Goal: Task Accomplishment & Management: Manage account settings

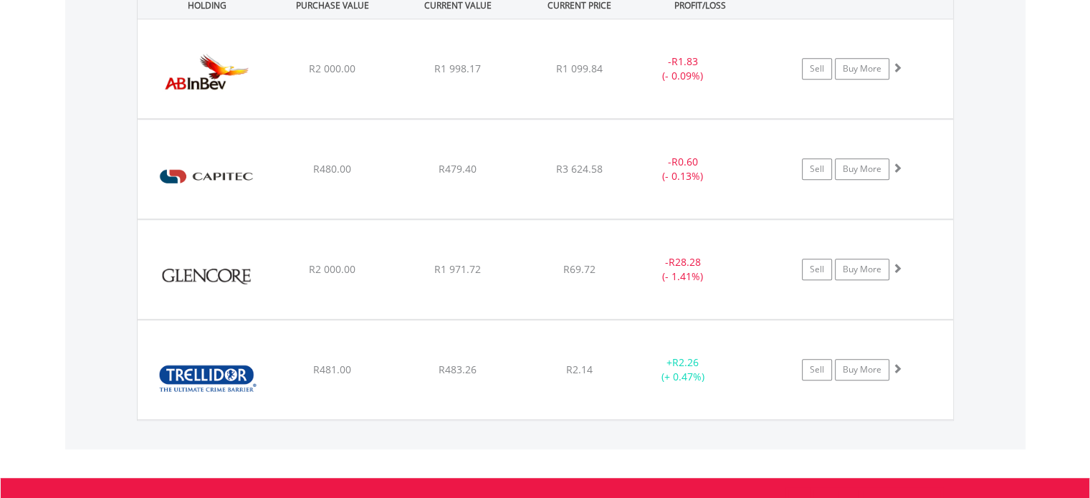
scroll to position [138, 272]
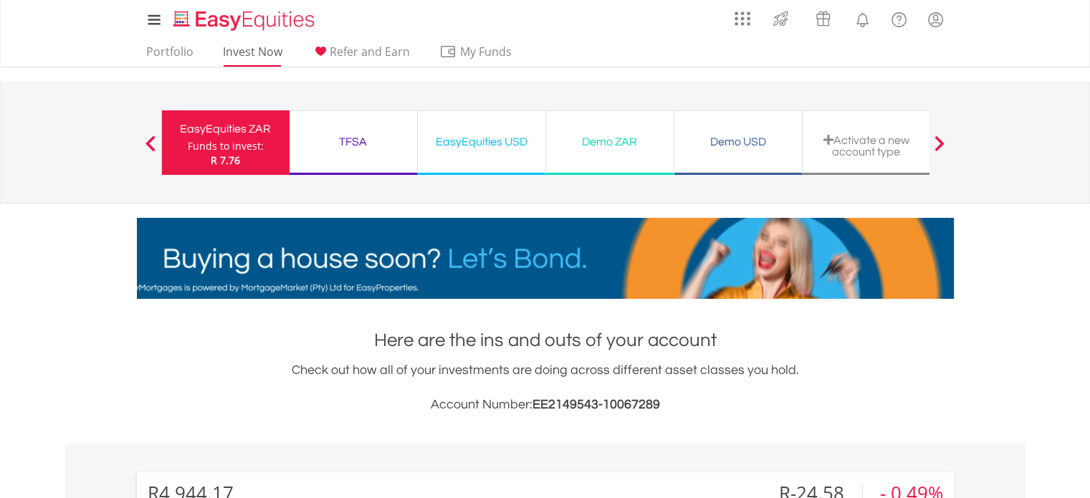
scroll to position [138, 272]
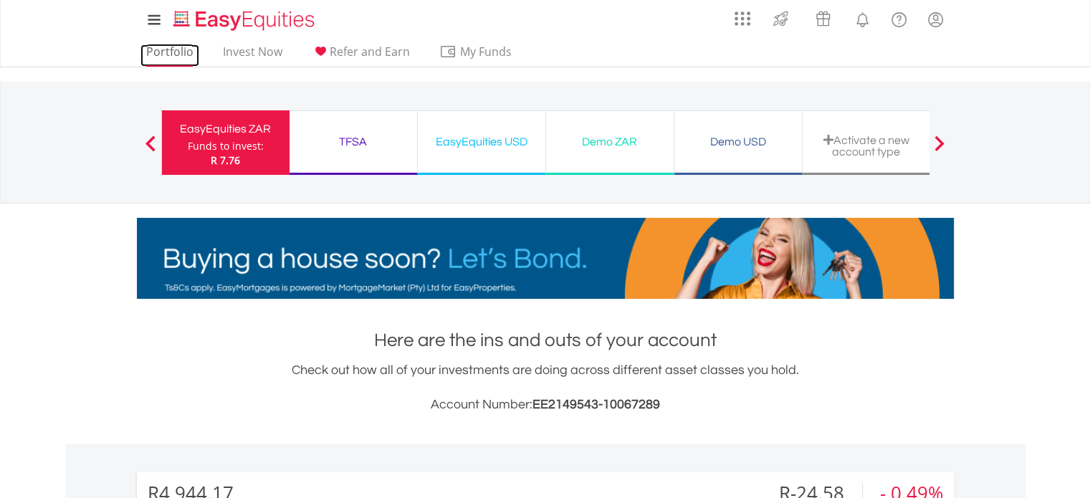
click at [186, 54] on link "Portfolio" at bounding box center [169, 55] width 59 height 22
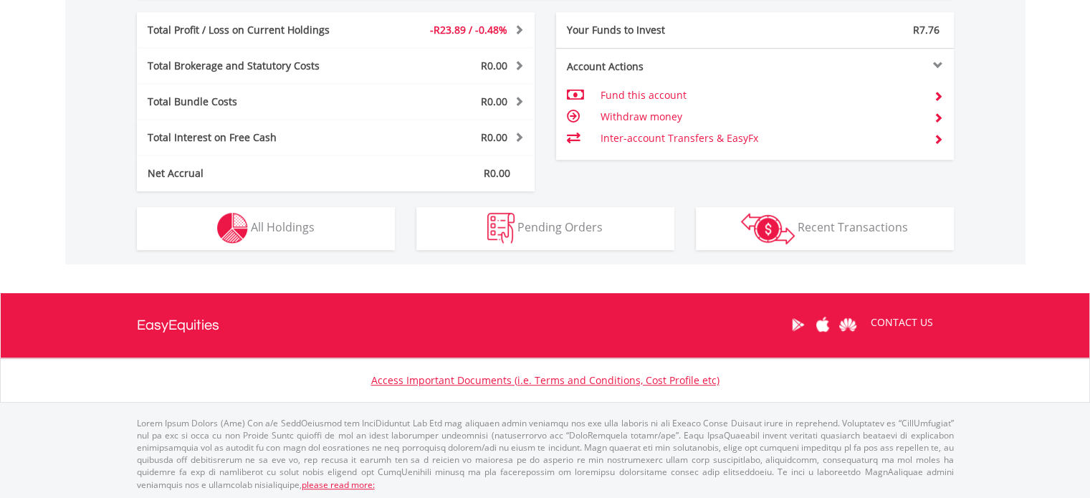
scroll to position [138, 272]
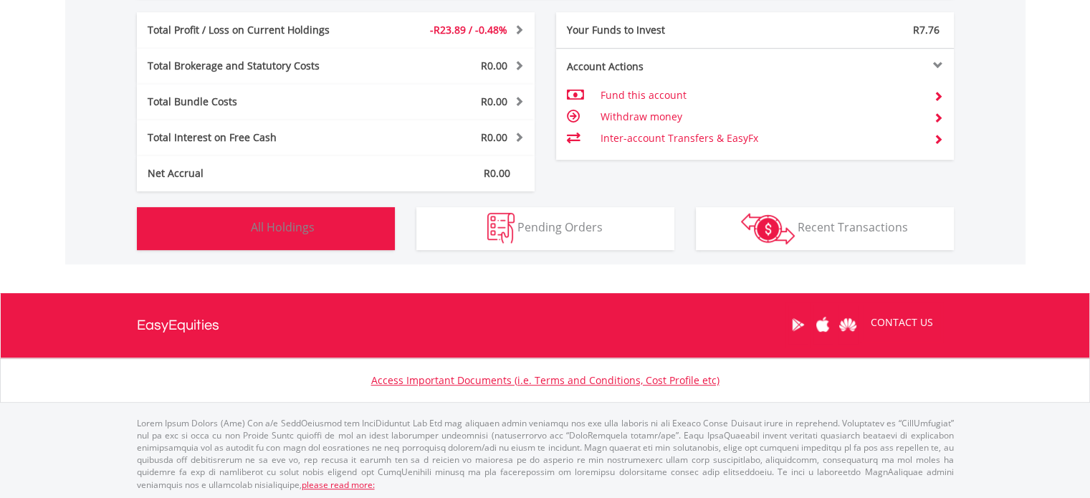
click at [310, 231] on span "All Holdings" at bounding box center [283, 227] width 64 height 16
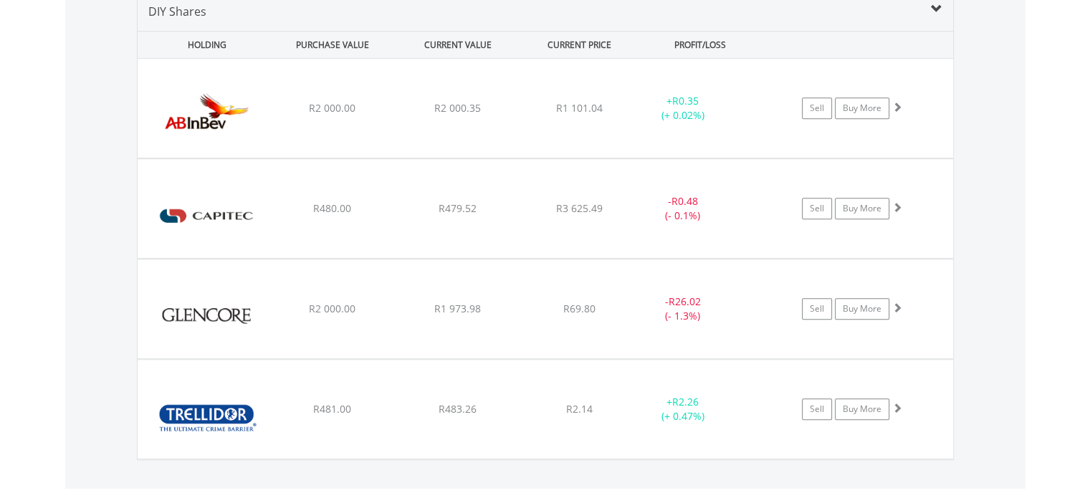
scroll to position [1016, 0]
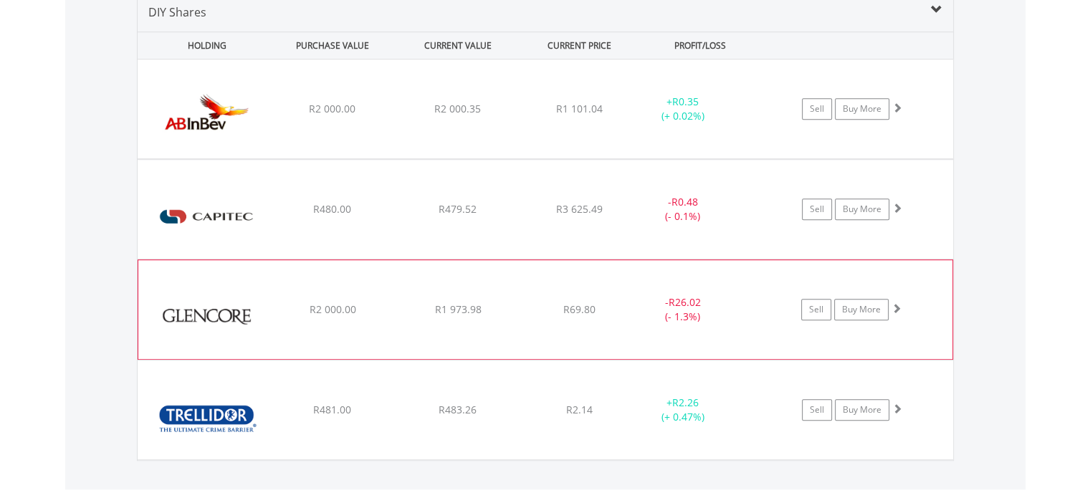
click at [338, 158] on div "﻿ Glencore PLC R2 000.00 R1 973.98 R69.80 - R26.02 (- 1.3%) Sell Buy More" at bounding box center [545, 108] width 815 height 99
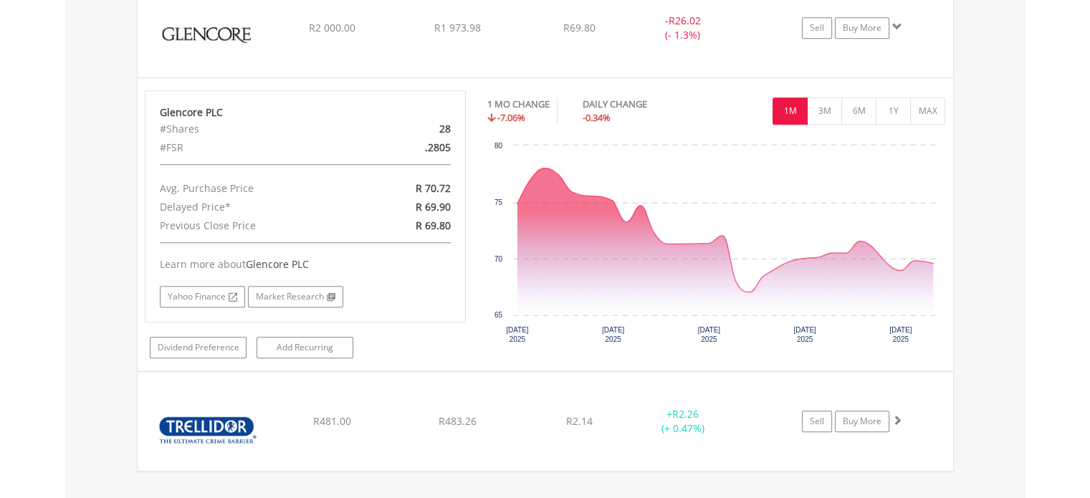
scroll to position [1298, 0]
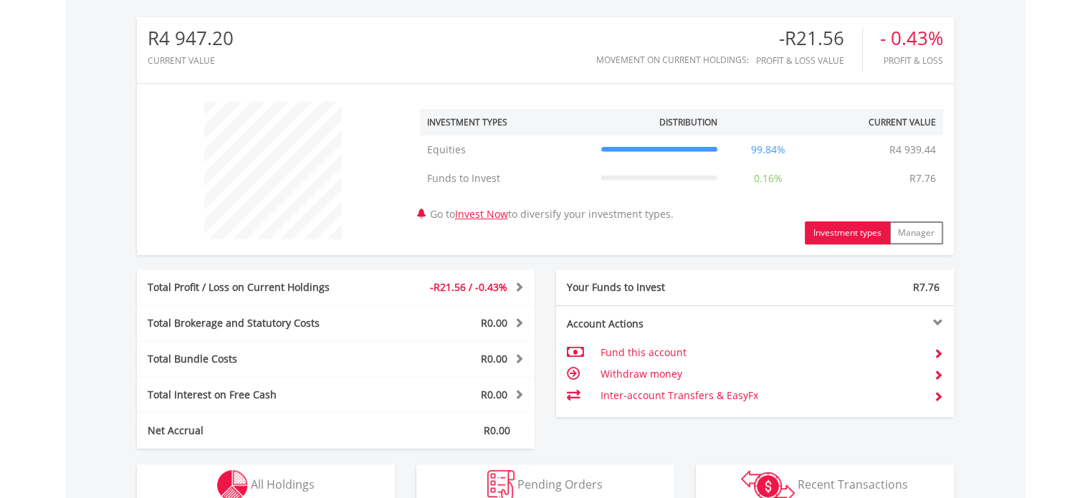
scroll to position [712, 0]
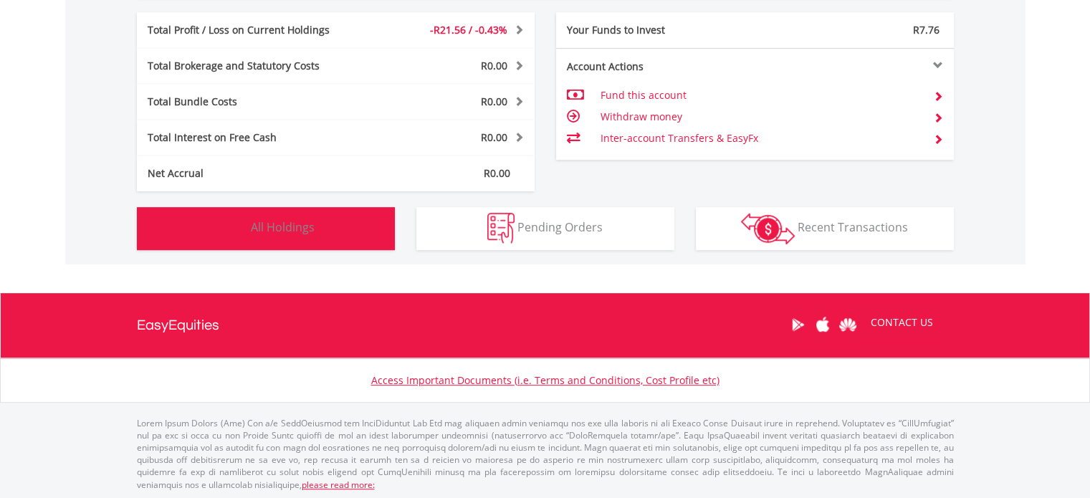
click at [332, 220] on button "Holdings All Holdings" at bounding box center [266, 228] width 258 height 43
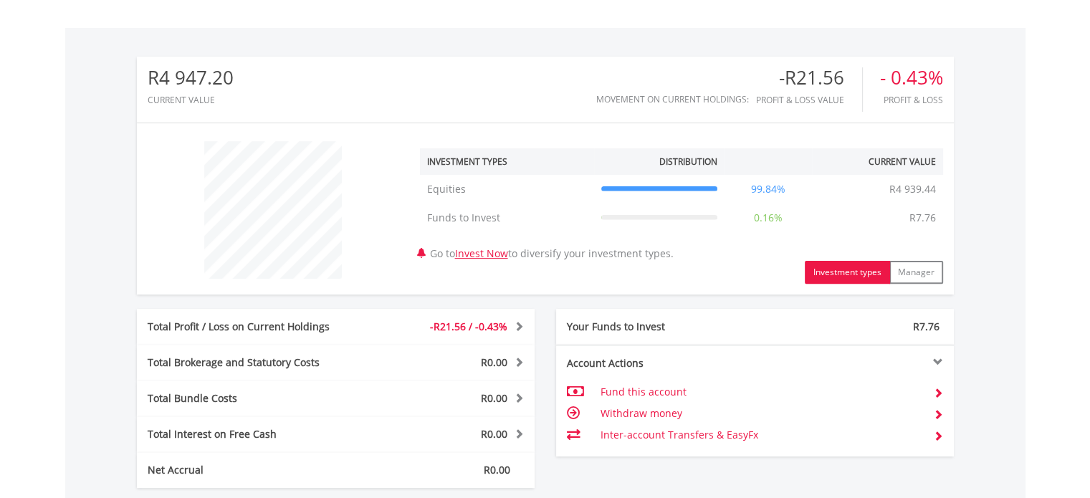
scroll to position [343, 0]
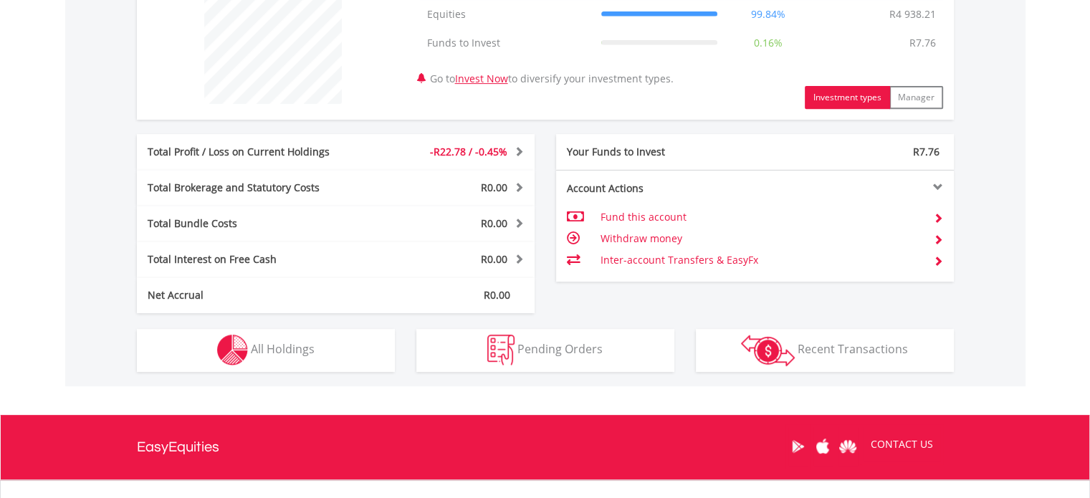
scroll to position [591, 0]
